Goal: Information Seeking & Learning: Understand process/instructions

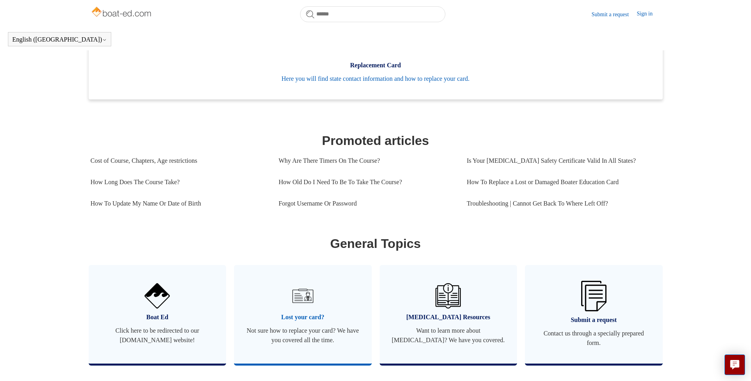
scroll to position [334, 0]
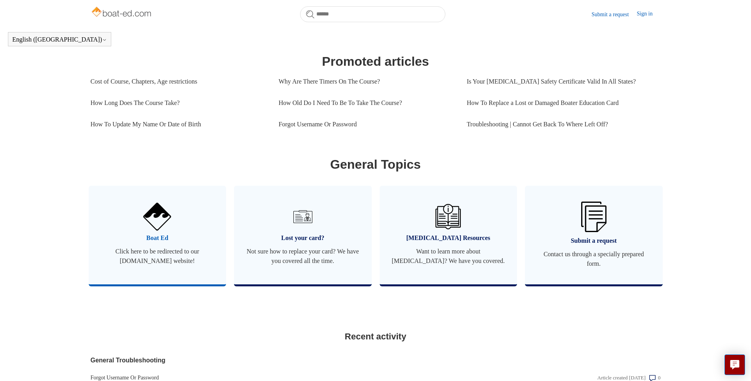
click at [159, 231] on img at bounding box center [157, 217] width 28 height 28
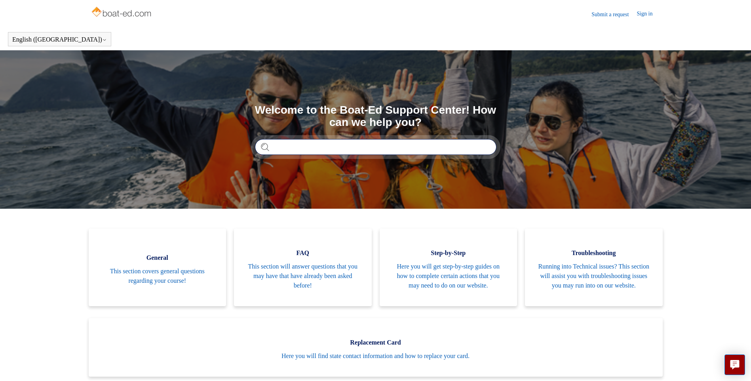
click at [292, 147] on input "Search" at bounding box center [376, 147] width 242 height 16
type input "**********"
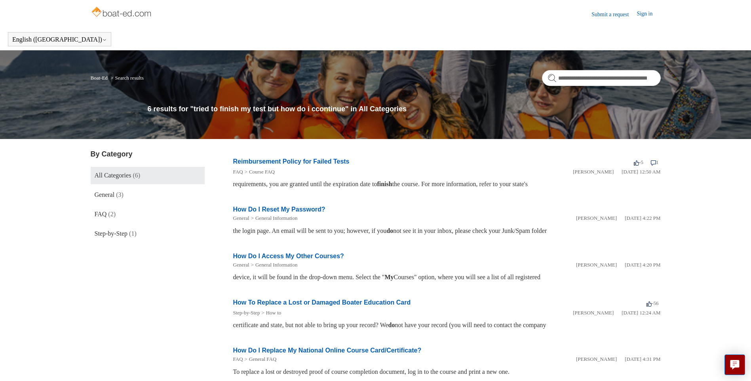
click at [113, 177] on span "All Categories" at bounding box center [113, 175] width 37 height 7
click at [642, 12] on link "Sign in" at bounding box center [649, 15] width 24 height 10
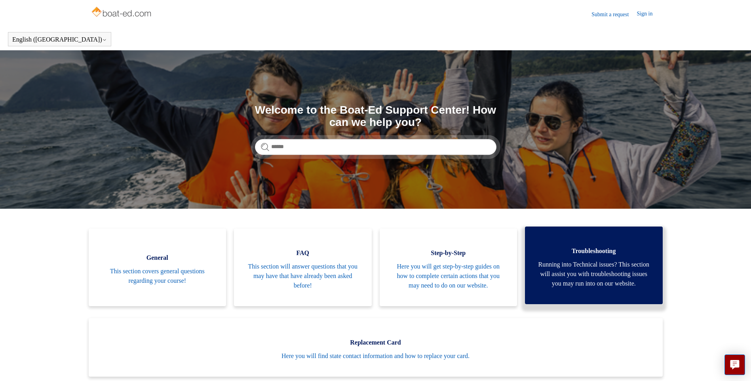
click at [612, 256] on link "Troubleshooting Running into Technical issues? This section will assist you wit…" at bounding box center [594, 266] width 138 height 78
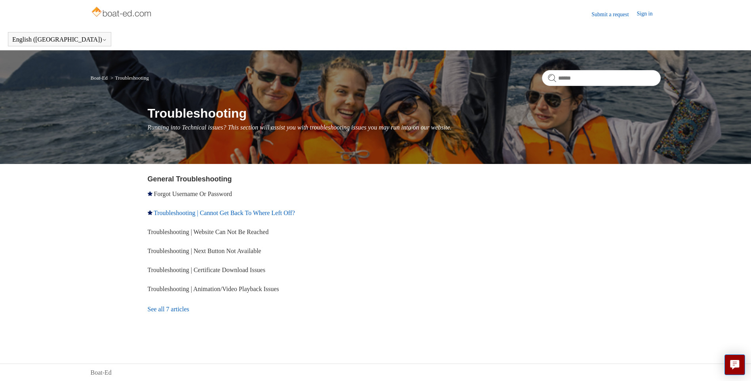
click at [268, 214] on link "Troubleshooting | Cannot Get Back To Where Left Off?" at bounding box center [224, 213] width 141 height 7
